Goal: Information Seeking & Learning: Learn about a topic

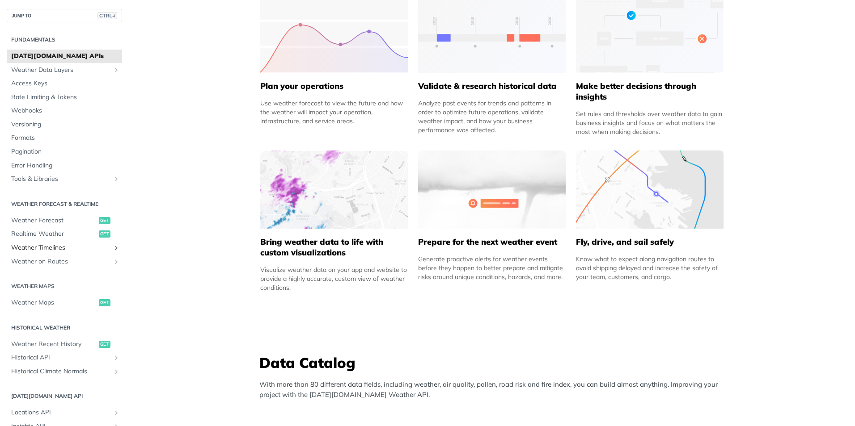
click at [113, 247] on icon "Show subpages for Weather Timelines" at bounding box center [116, 247] width 7 height 7
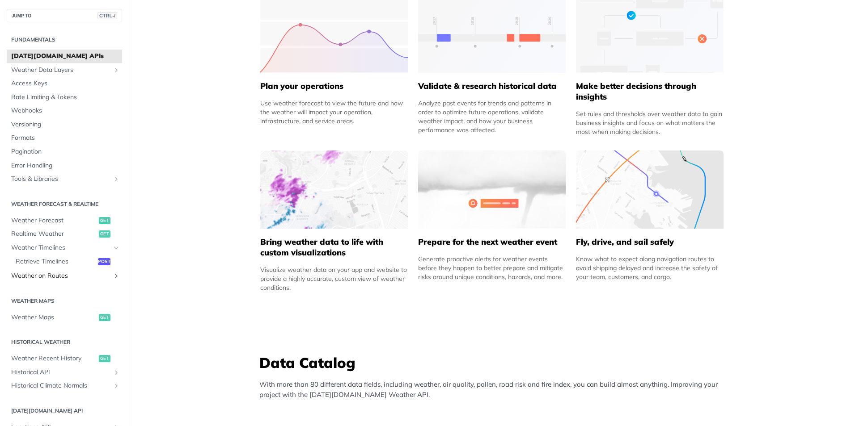
click at [105, 276] on link "Weather on Routes" at bounding box center [64, 275] width 115 height 13
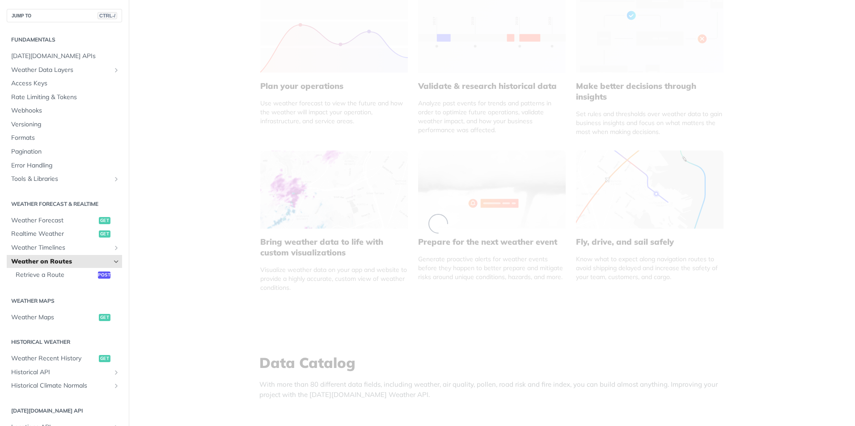
scroll to position [324, 0]
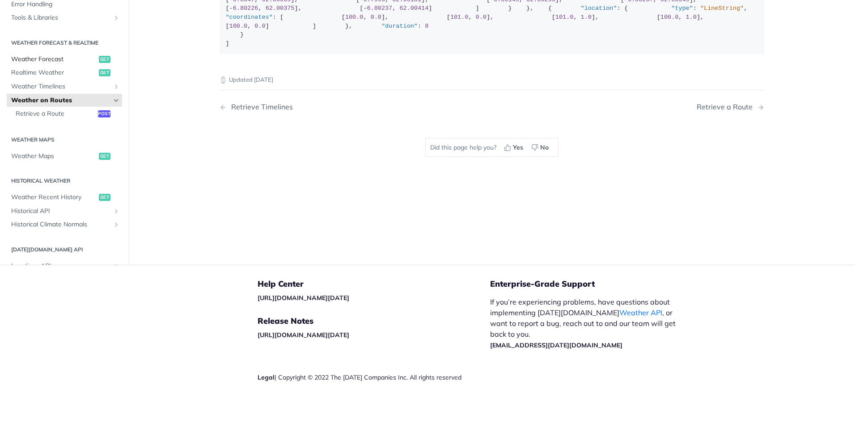
click at [48, 59] on span "Weather Forecast" at bounding box center [53, 59] width 85 height 9
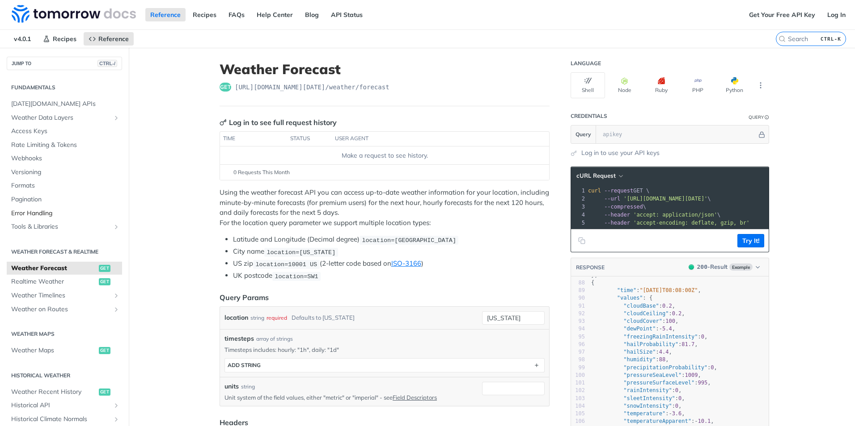
scroll to position [45, 0]
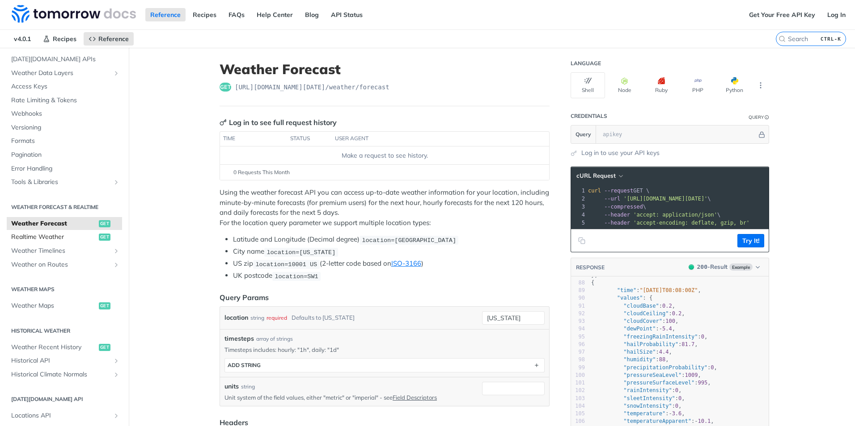
click at [89, 236] on span "Realtime Weather" at bounding box center [53, 237] width 85 height 9
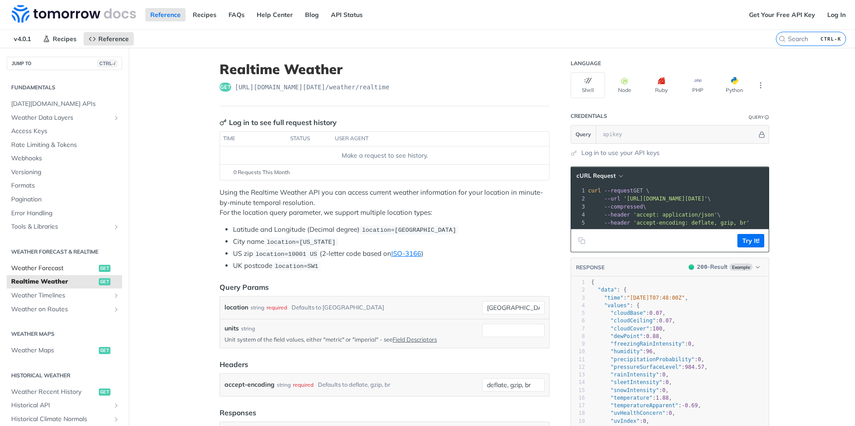
click at [86, 273] on link "Weather Forecast get" at bounding box center [64, 268] width 115 height 13
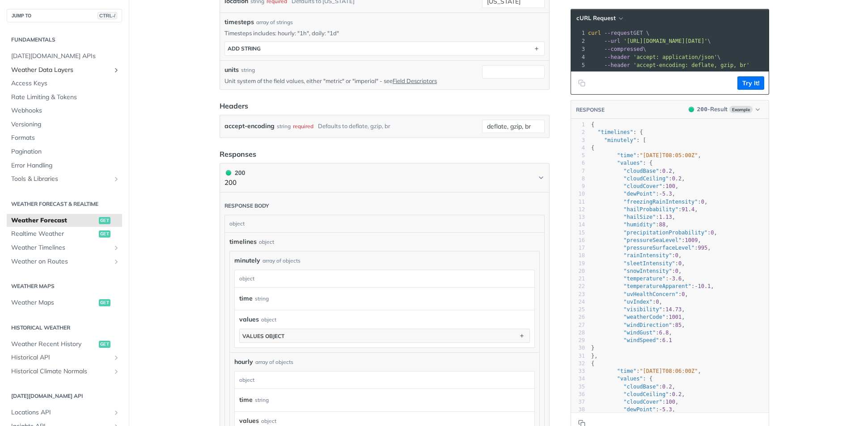
scroll to position [179, 0]
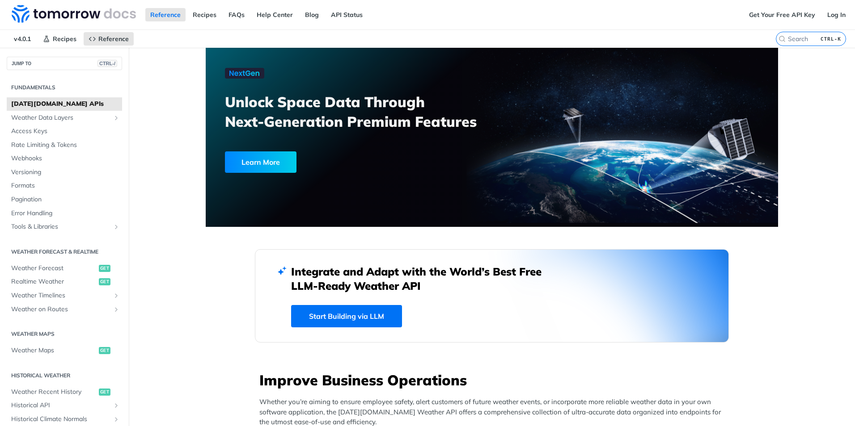
scroll to position [134, 0]
